Goal: Transaction & Acquisition: Purchase product/service

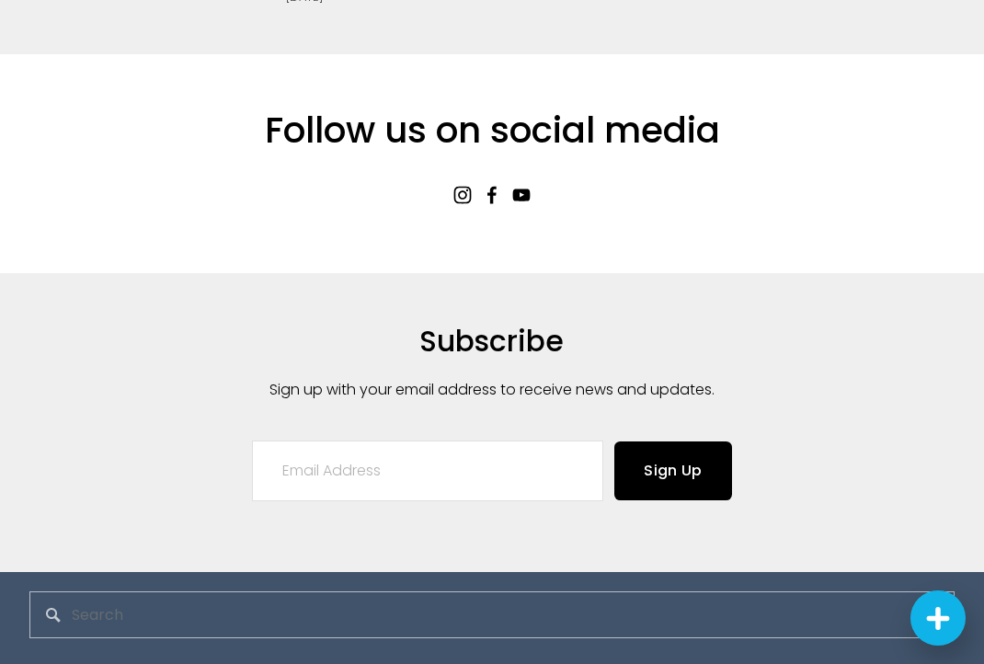
scroll to position [3859, 0]
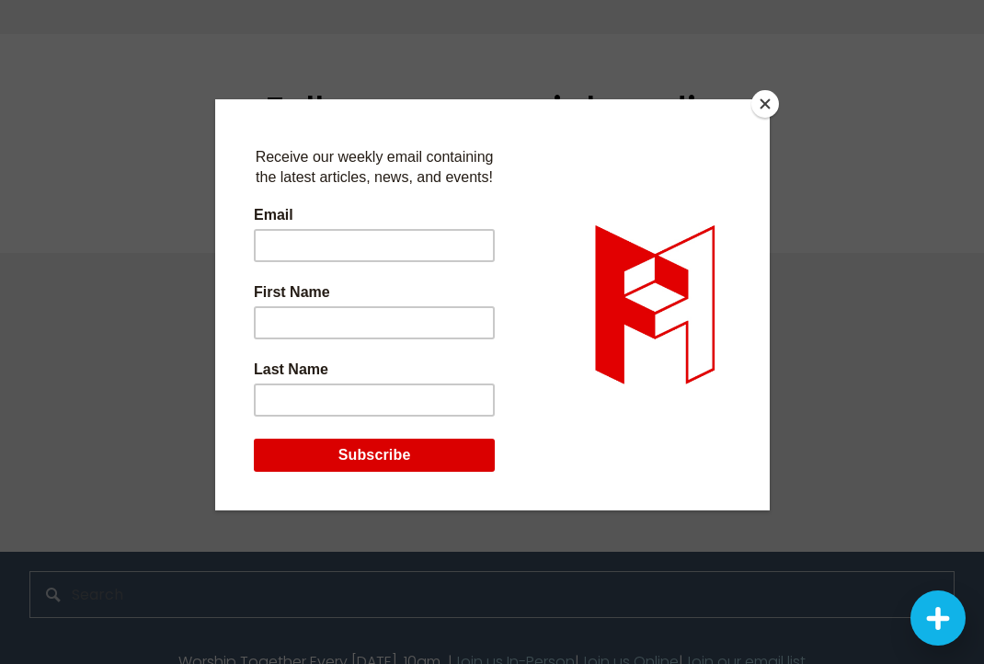
click at [760, 104] on button "Close" at bounding box center [765, 104] width 28 height 28
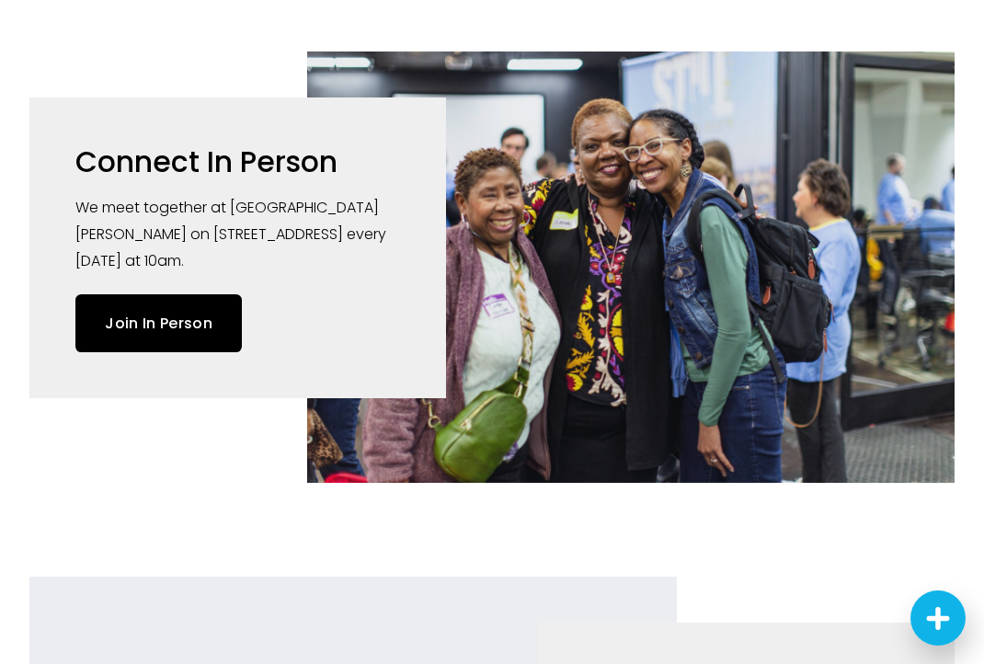
scroll to position [0, 0]
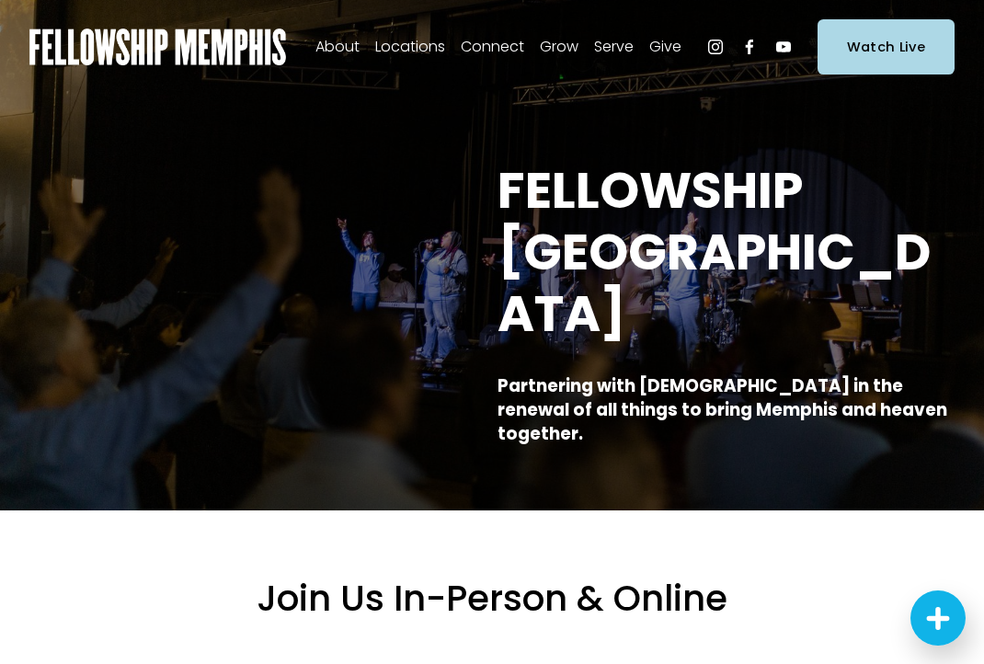
click at [0, 0] on span "Staff" at bounding box center [0, 0] width 0 height 0
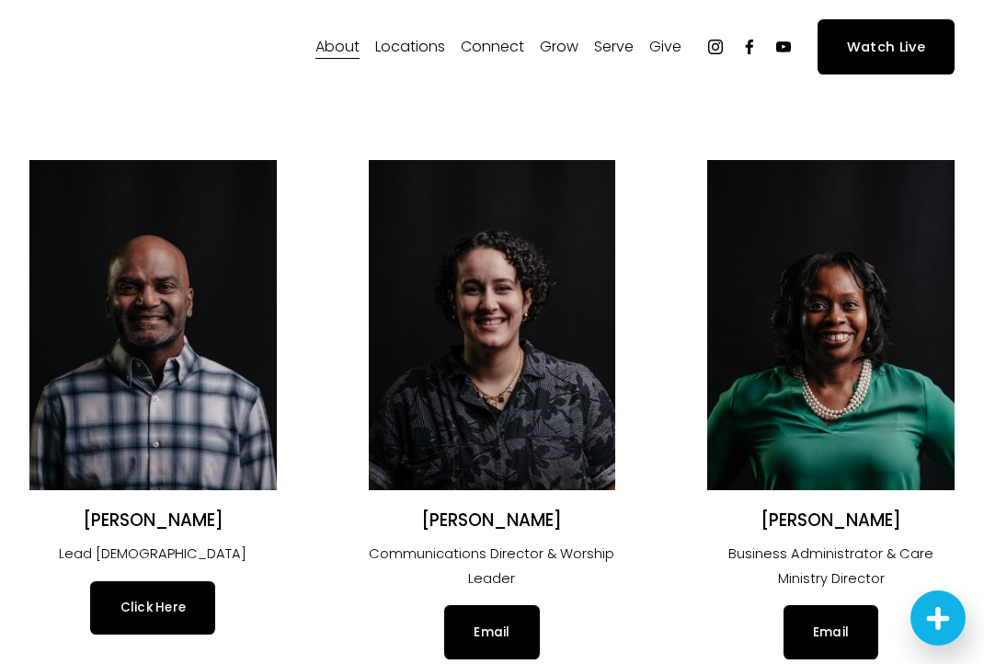
click at [0, 0] on span "Give" at bounding box center [0, 0] width 0 height 0
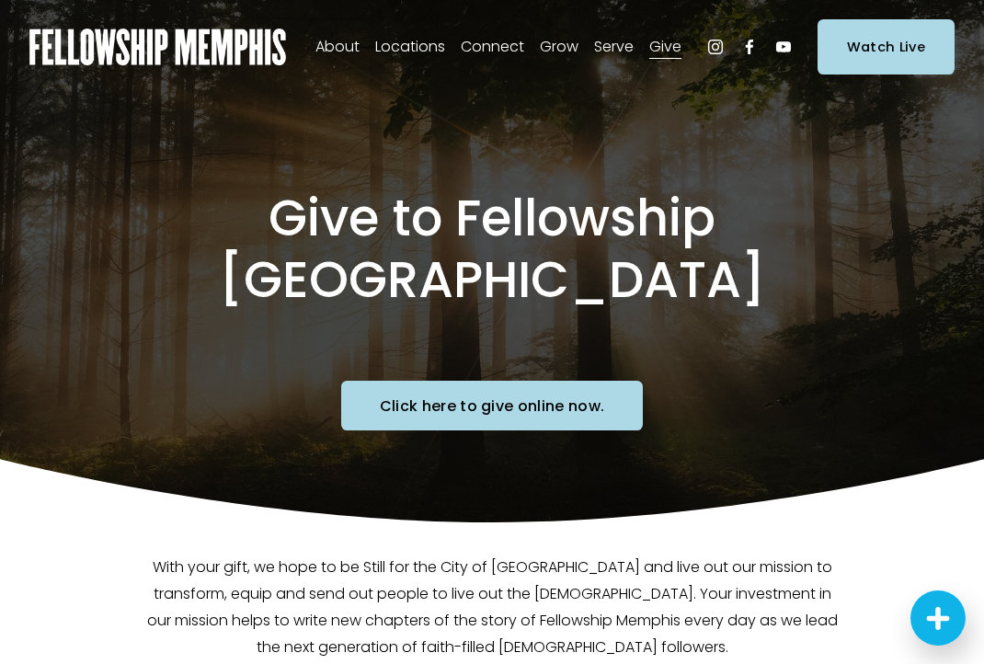
click at [503, 381] on link "Click here to give online now." at bounding box center [492, 406] width 302 height 50
